Goal: Transaction & Acquisition: Book appointment/travel/reservation

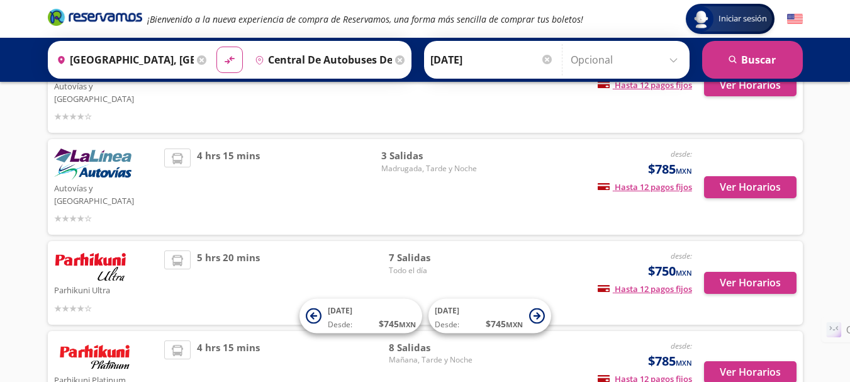
scroll to position [137, 0]
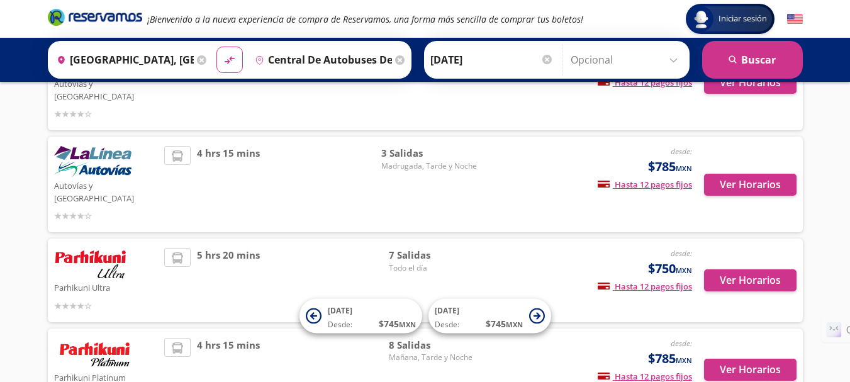
click at [559, 150] on div "desde: $785 MXN Hasta 12 pagos fijos Pagos fijos en compras mayores a $30 MXN, …" at bounding box center [587, 184] width 208 height 77
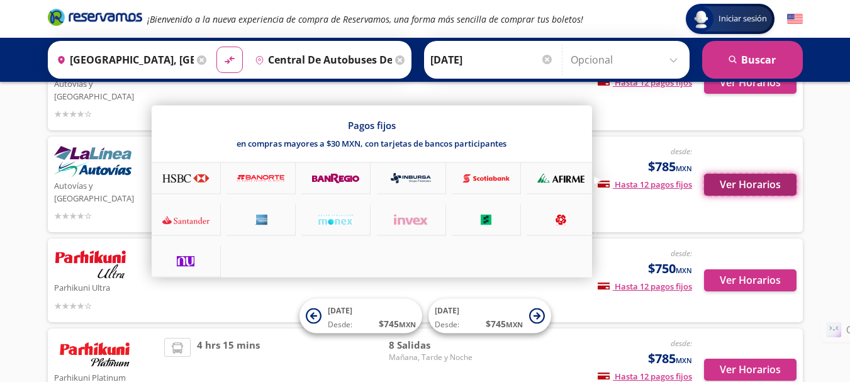
click at [737, 174] on button "Ver Horarios" at bounding box center [750, 185] width 92 height 22
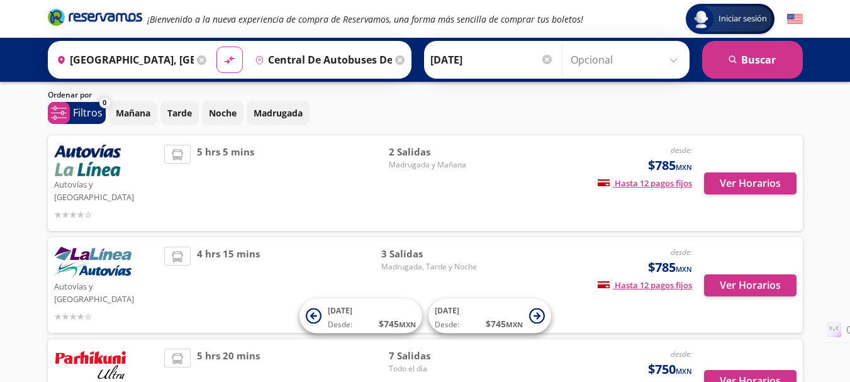
scroll to position [43, 0]
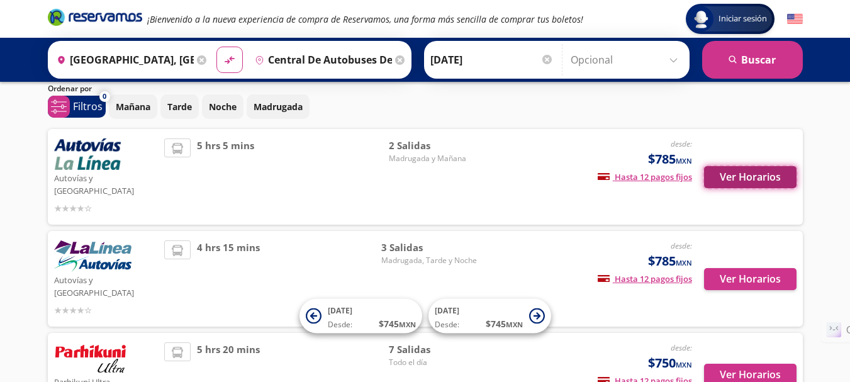
click at [756, 170] on button "Ver Horarios" at bounding box center [750, 177] width 92 height 22
